Goal: Go to known website: Go to known website

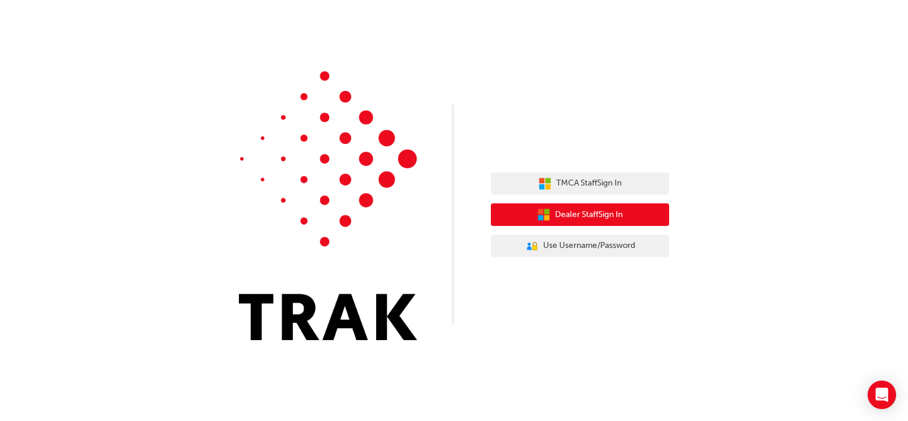
click at [602, 218] on span "Dealer Staff Sign In" at bounding box center [589, 215] width 68 height 14
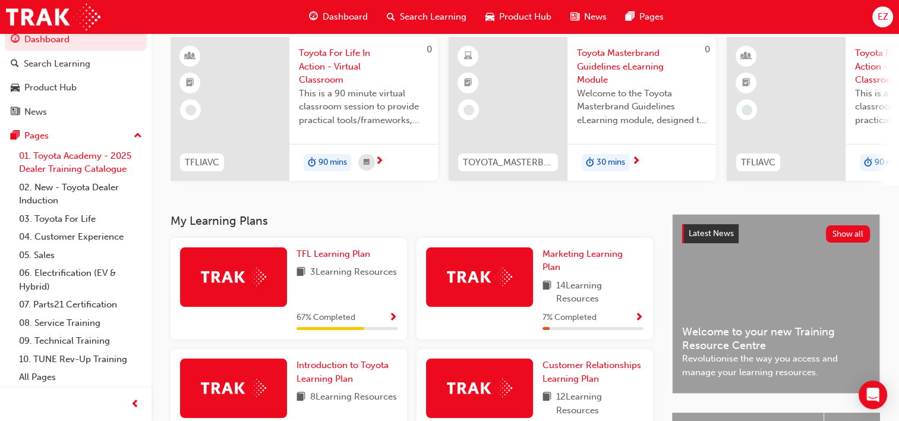
scroll to position [119, 0]
